Goal: Navigation & Orientation: Find specific page/section

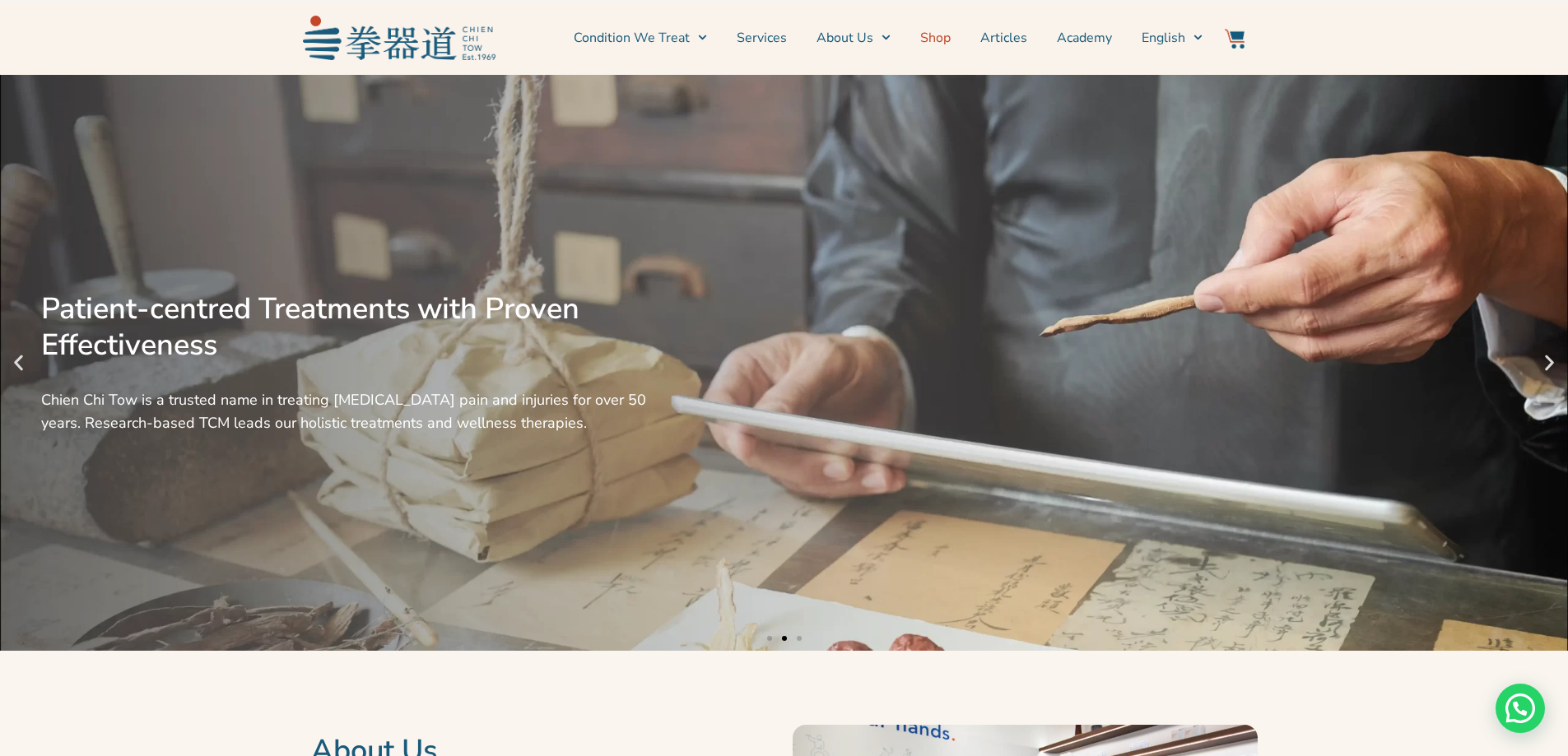
click at [948, 35] on link "Shop" at bounding box center [935, 38] width 30 height 41
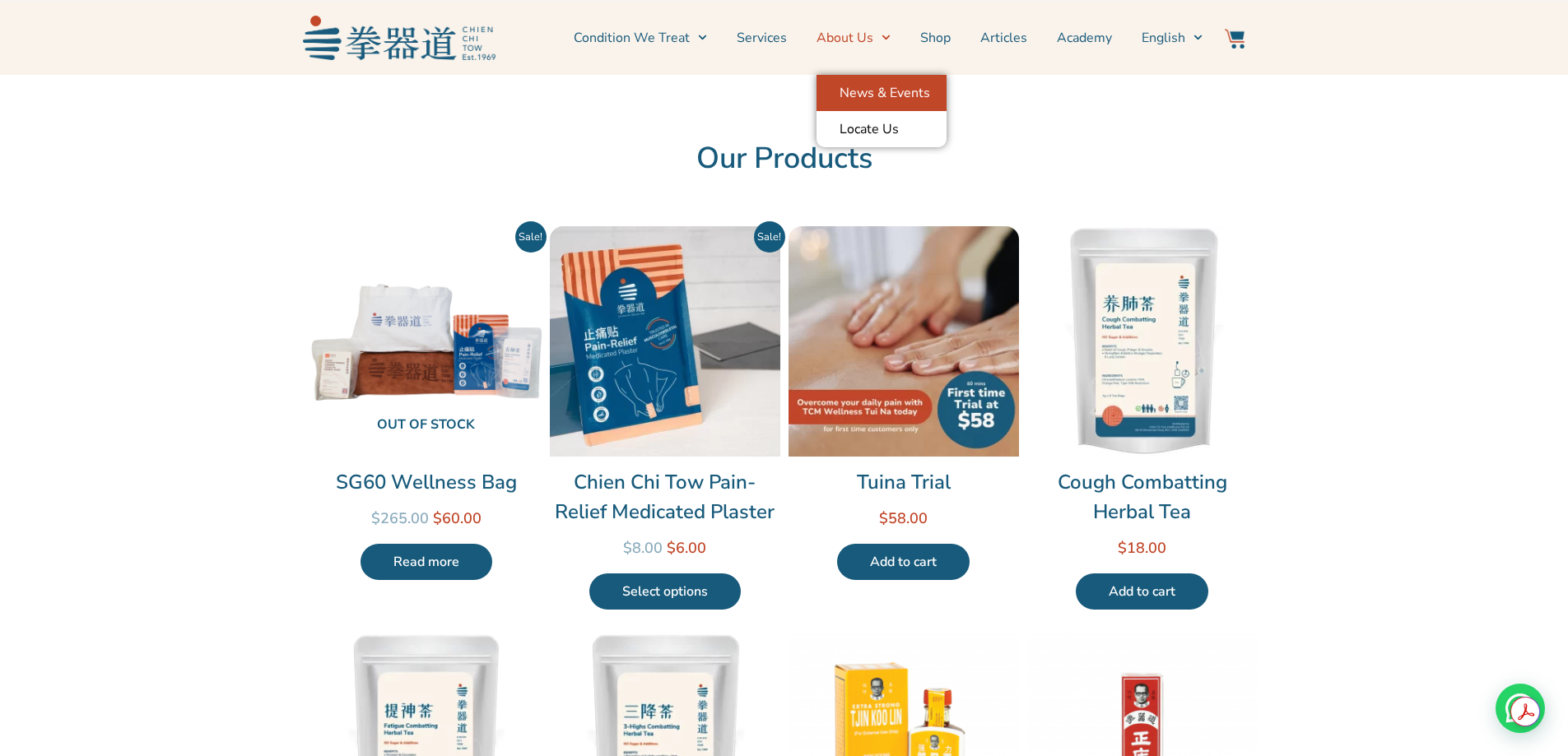
click at [859, 91] on link "News & Events" at bounding box center [882, 93] width 130 height 36
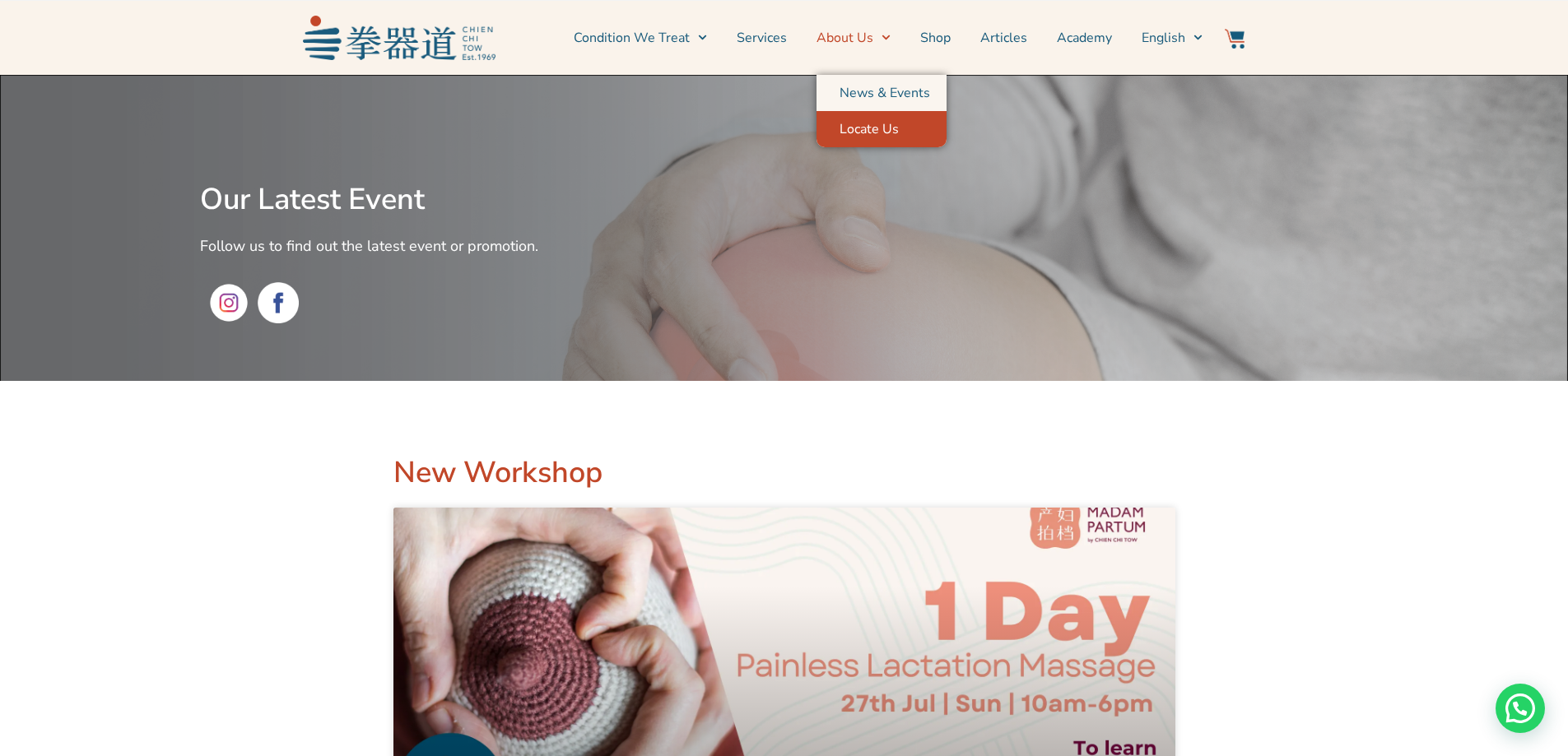
click at [866, 134] on link "Locate Us" at bounding box center [882, 129] width 130 height 36
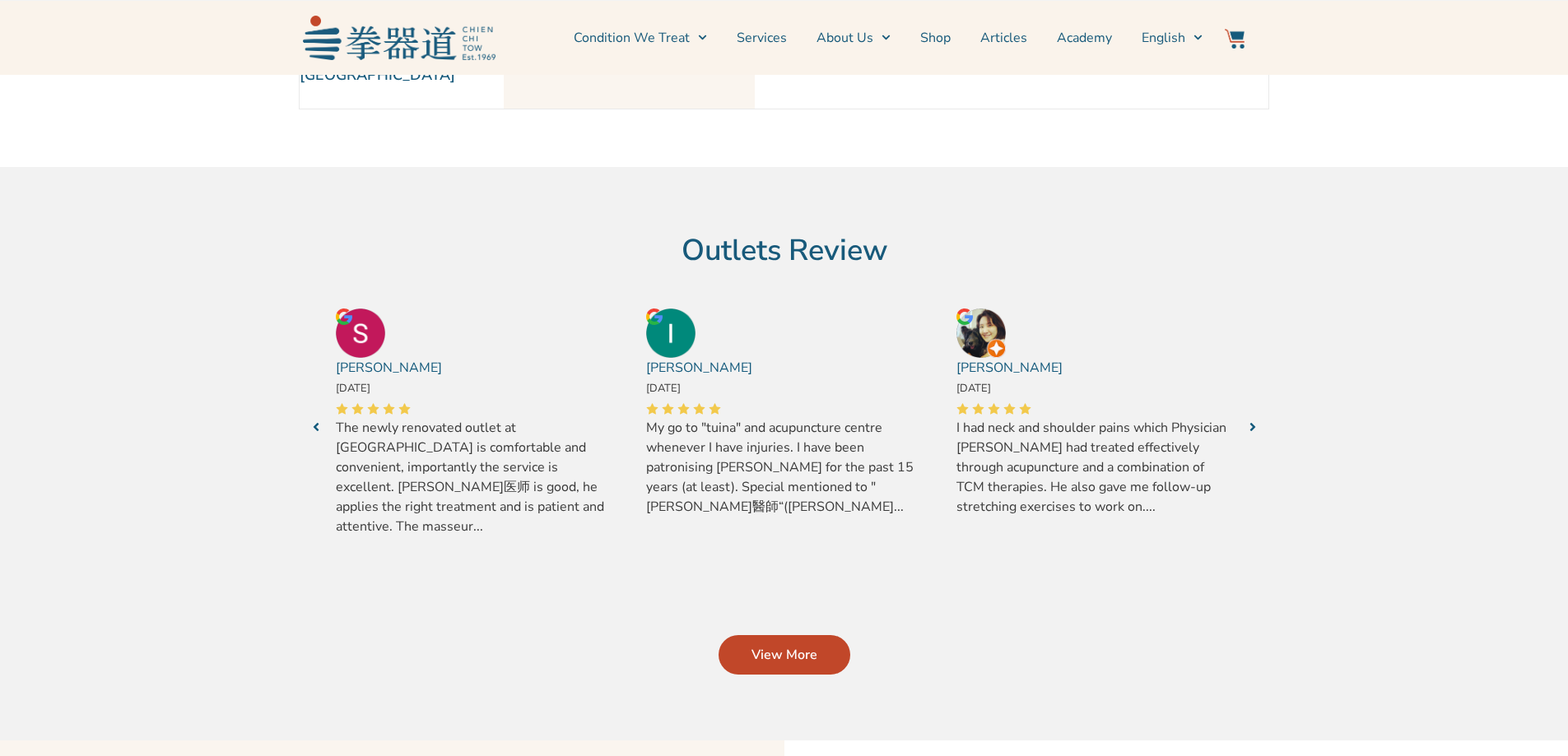
scroll to position [165, 0]
